Goal: Information Seeking & Learning: Learn about a topic

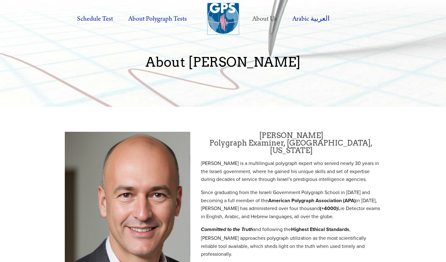
click at [220, 14] on img at bounding box center [222, 18] width 31 height 31
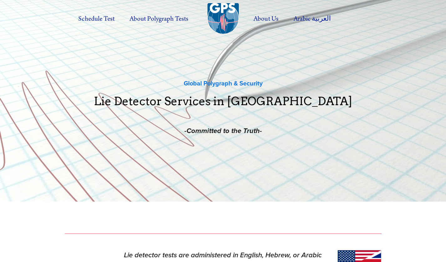
click at [149, 28] on link "Infidelity Testing" at bounding box center [185, 28] width 130 height 0
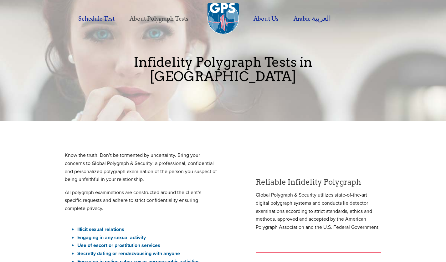
click at [177, 28] on link "Polygraph Accuracy & Qualified Examiner" at bounding box center [185, 28] width 130 height 0
click at [154, 28] on link "Polygraph for Employment" at bounding box center [185, 28] width 130 height 0
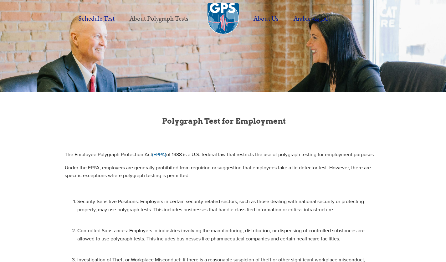
click at [140, 28] on link "FAQ" at bounding box center [185, 28] width 130 height 0
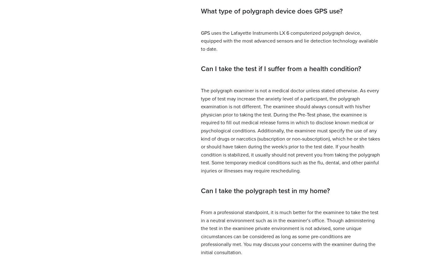
scroll to position [495, 0]
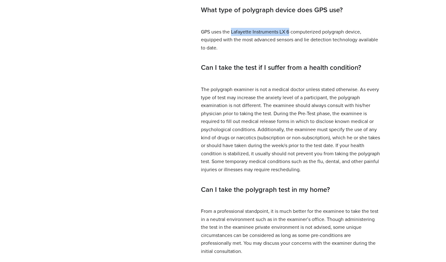
drag, startPoint x: 232, startPoint y: 33, endPoint x: 290, endPoint y: 30, distance: 58.5
click at [290, 30] on p "GPS uses the Lafayette Instruments LX 6 computerized polygraph device, equipped…" at bounding box center [291, 40] width 180 height 24
copy p "Lafayette Instruments LX 6"
